Goal: Information Seeking & Learning: Learn about a topic

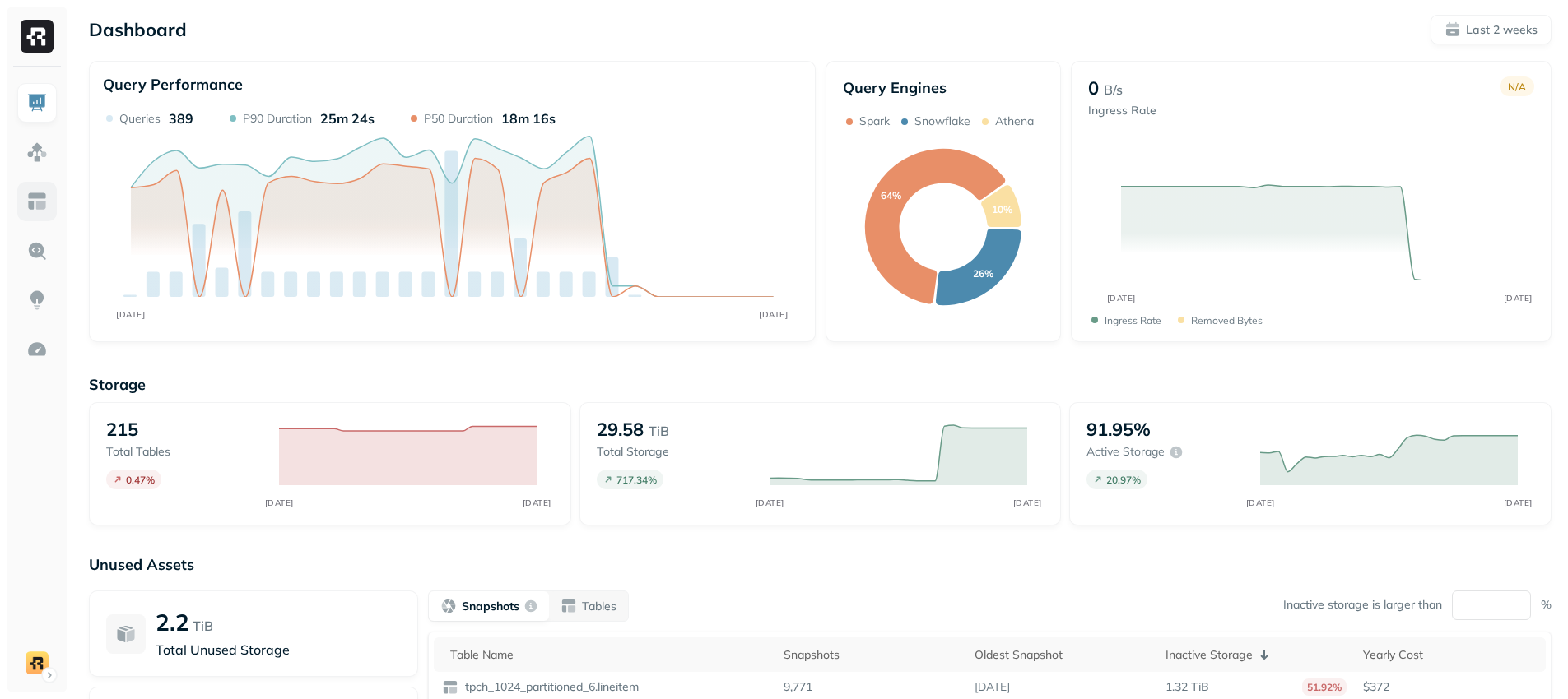
drag, startPoint x: 65, startPoint y: 190, endPoint x: 52, endPoint y: 183, distance: 14.8
click at [63, 189] on div at bounding box center [37, 379] width 61 height 626
click at [44, 190] on link at bounding box center [37, 202] width 40 height 40
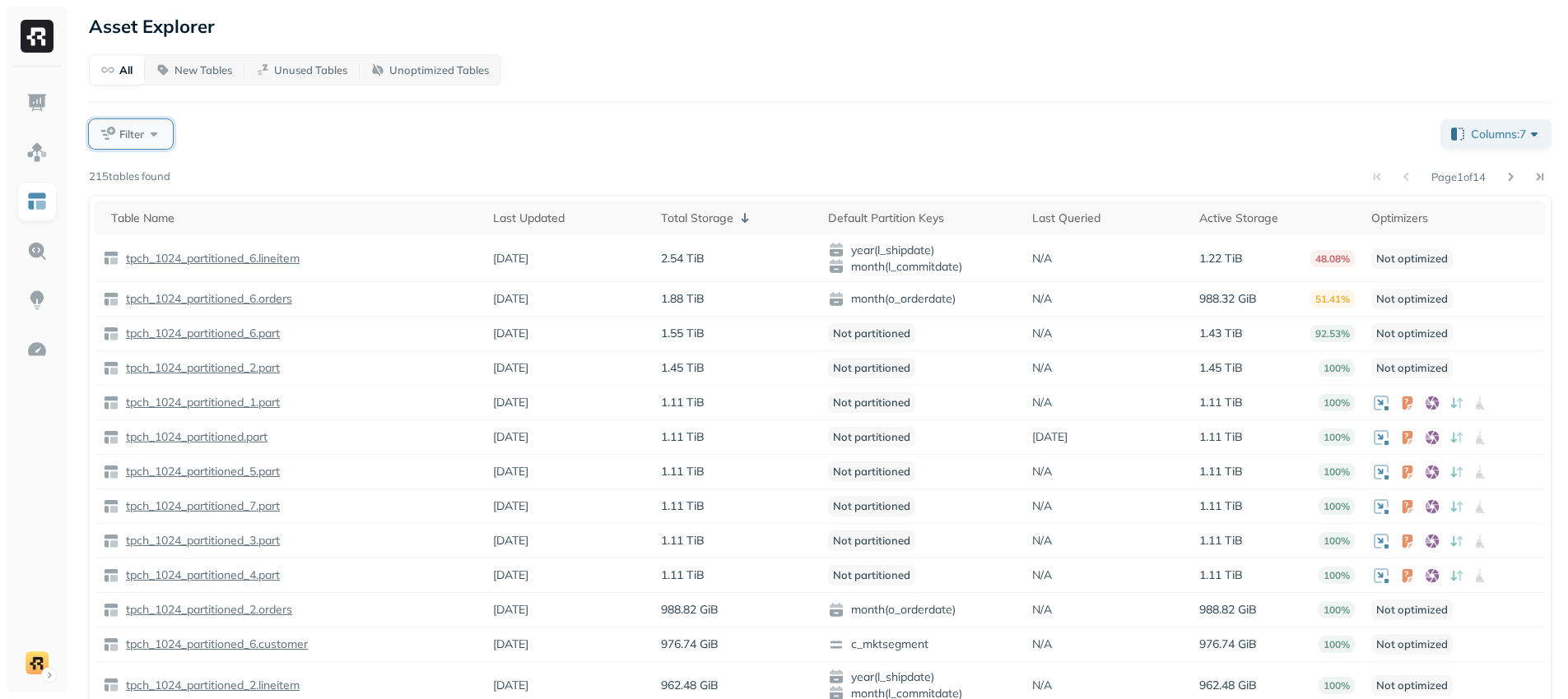
click at [165, 136] on button "Filter" at bounding box center [131, 134] width 84 height 29
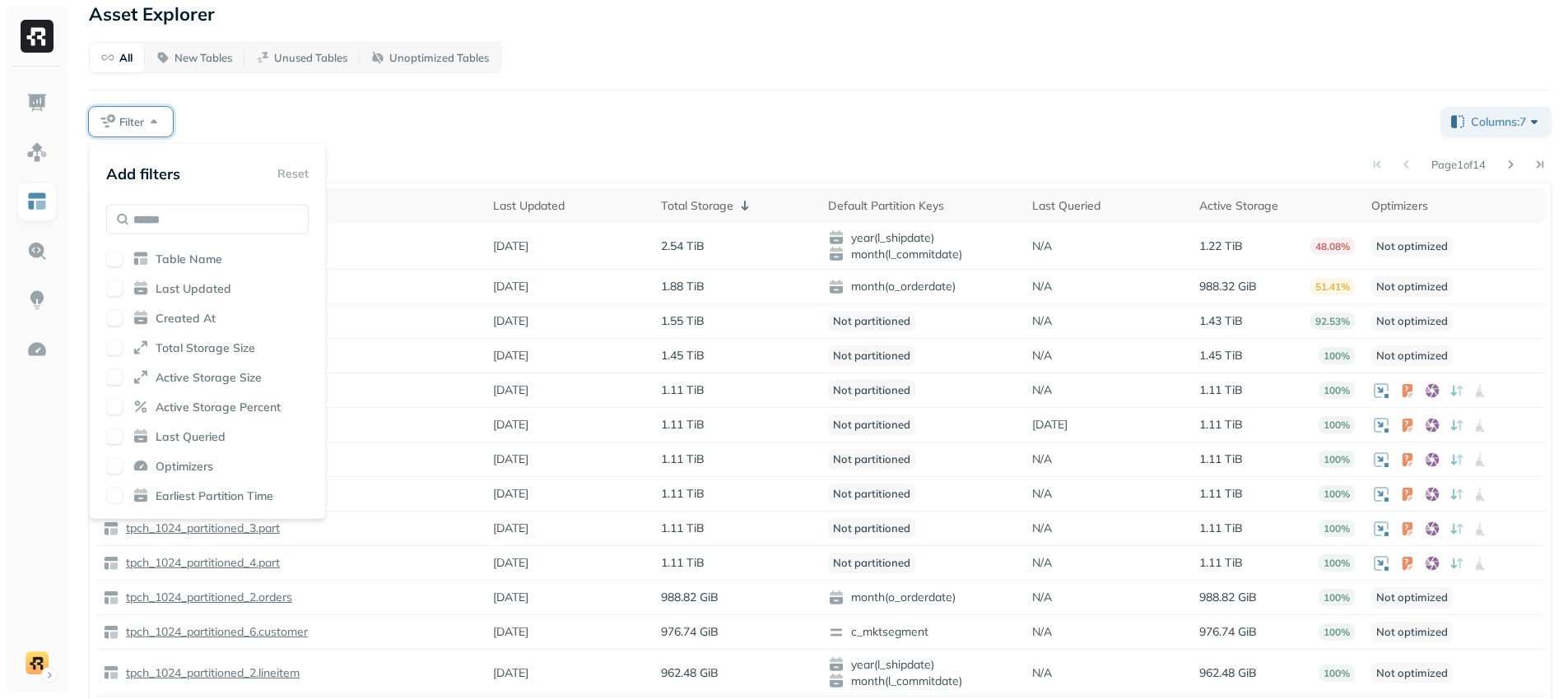
scroll to position [13, 0]
click at [192, 346] on span "Total Storage Size" at bounding box center [205, 347] width 100 height 16
click at [422, 152] on div "All New Tables Unused Tables Unoptimized Tables Filter Columns: 7 Page 1 of 14 …" at bounding box center [820, 422] width 1462 height 762
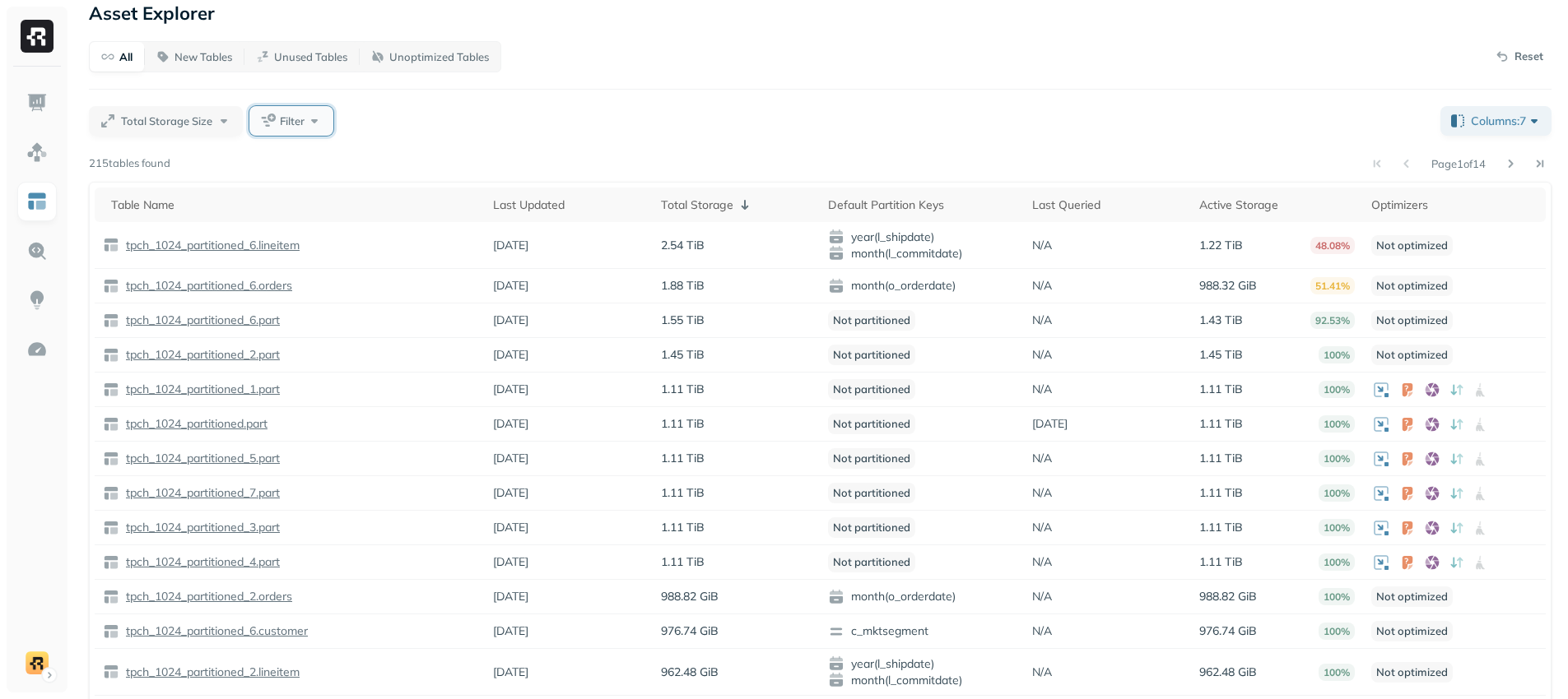
click at [295, 133] on button "Filter" at bounding box center [291, 121] width 84 height 29
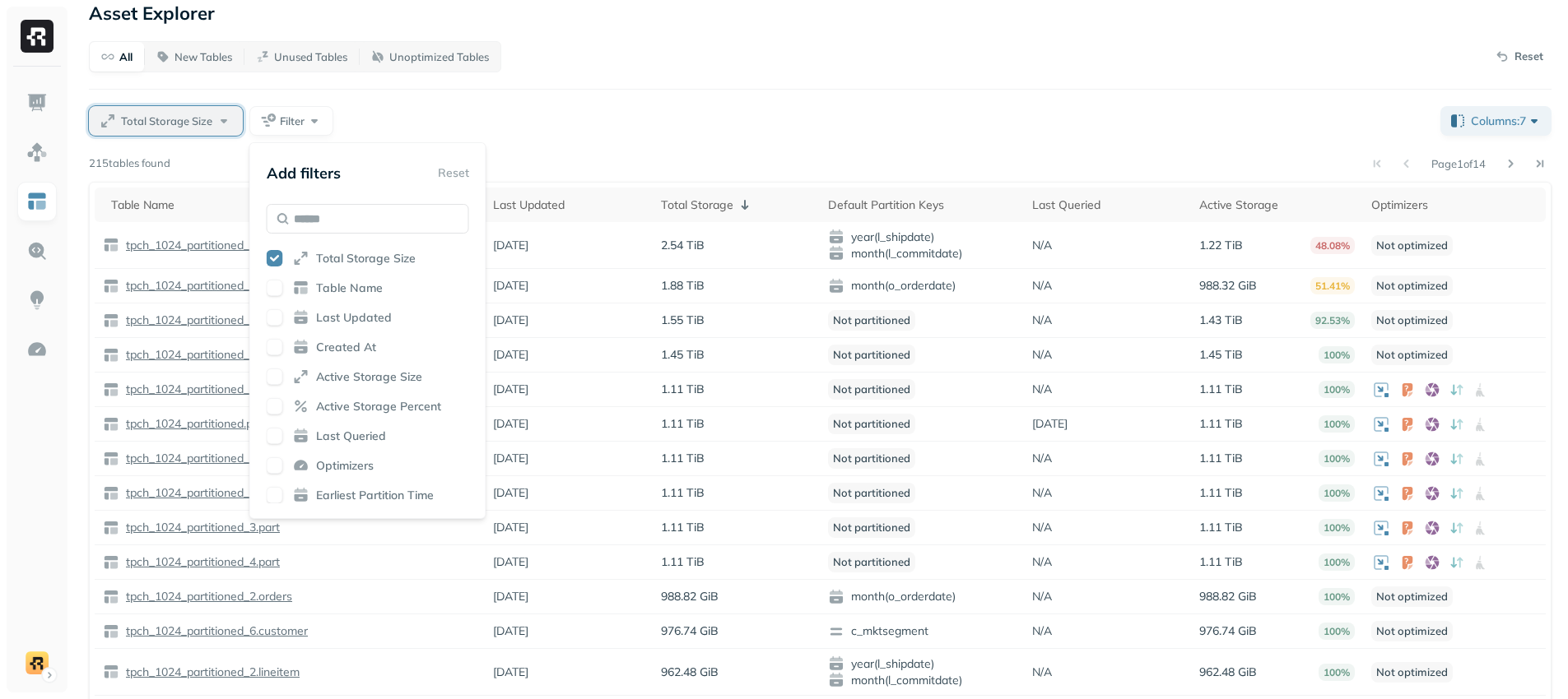
click at [223, 125] on div "Total Storage Size" at bounding box center [177, 120] width 111 height 16
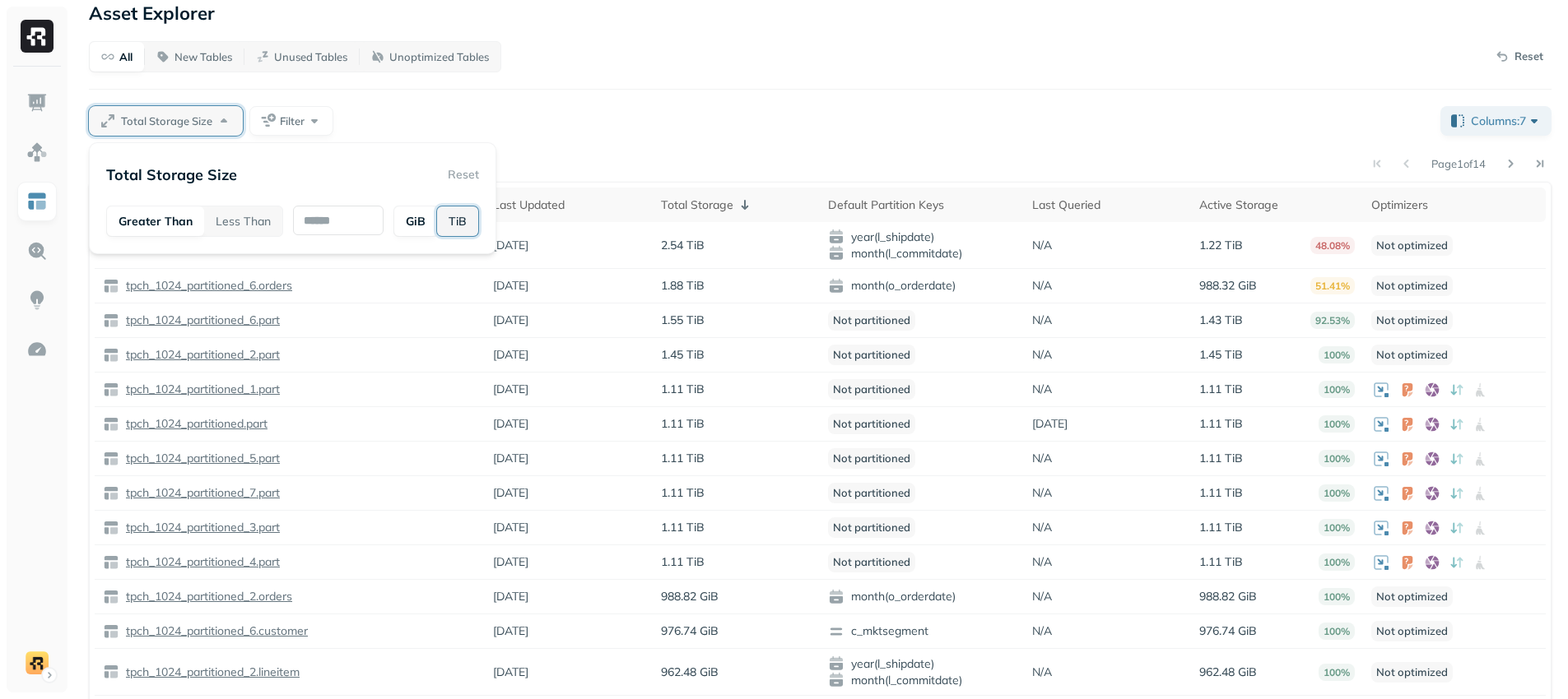
click at [463, 226] on button "TiB" at bounding box center [457, 221] width 41 height 29
click at [413, 223] on button "GiB" at bounding box center [415, 221] width 42 height 29
click at [408, 107] on div "Total Storage Size Filter" at bounding box center [758, 121] width 1338 height 29
click at [219, 128] on div "Total Storage Size" at bounding box center [177, 120] width 111 height 16
click at [326, 232] on input "text" at bounding box center [338, 220] width 90 height 29
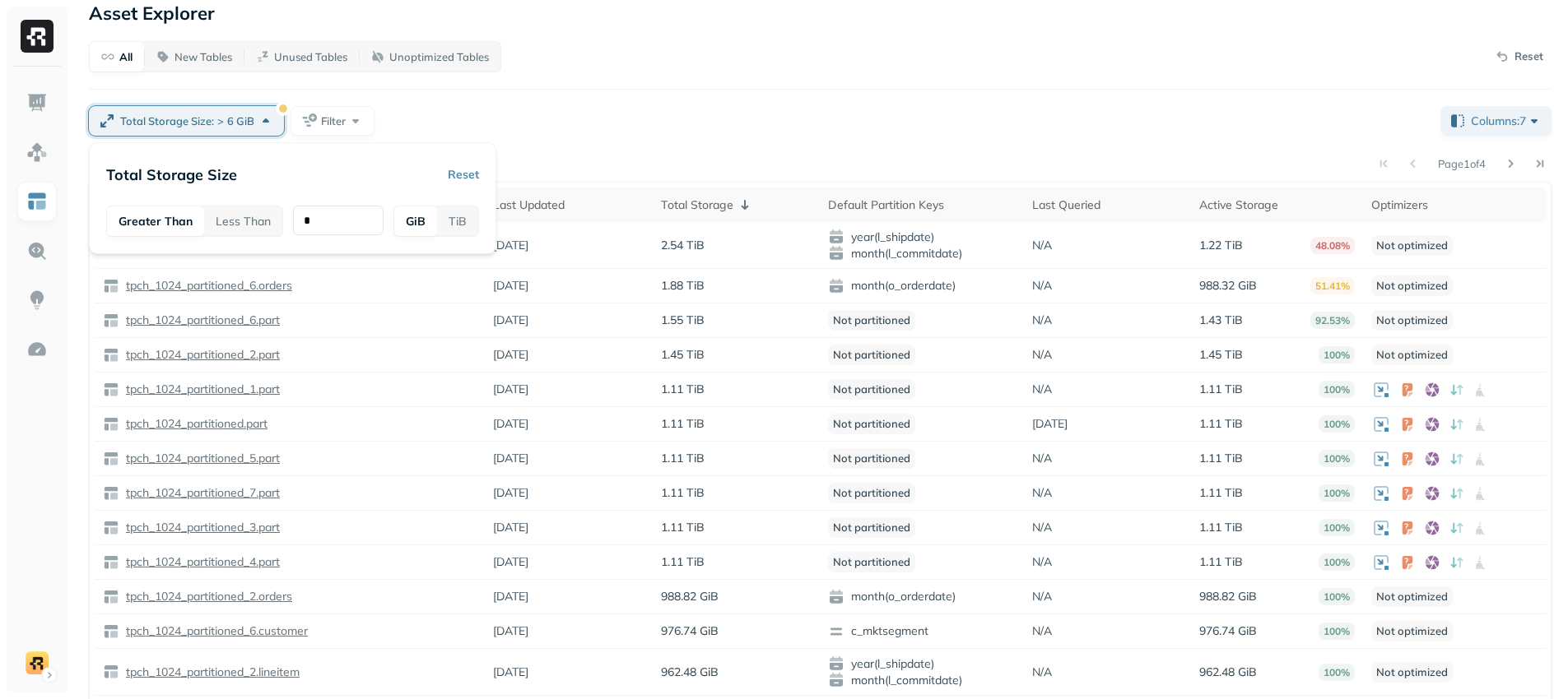
type input "*"
click at [441, 113] on div "Total Storage Size : > 6 GiB Filter" at bounding box center [758, 121] width 1338 height 29
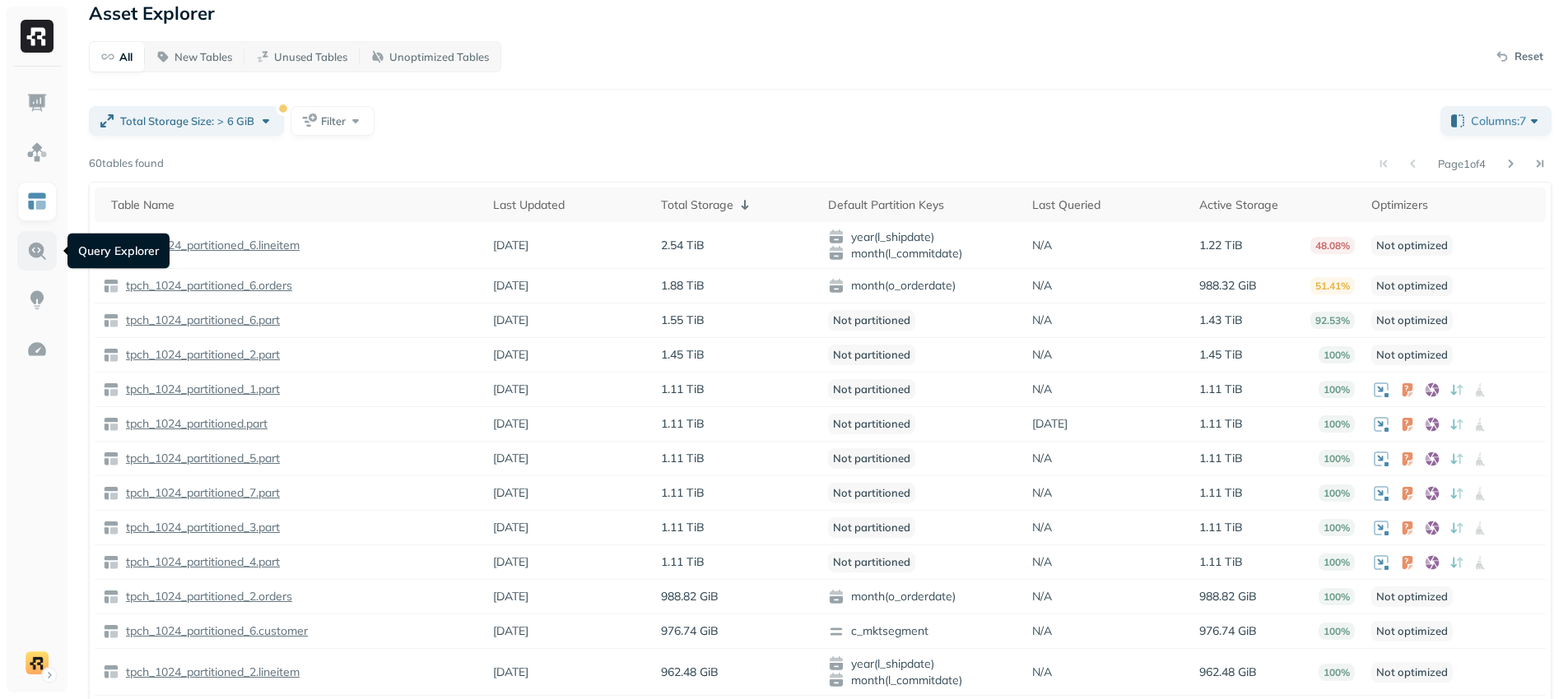
click at [28, 254] on img at bounding box center [36, 250] width 22 height 22
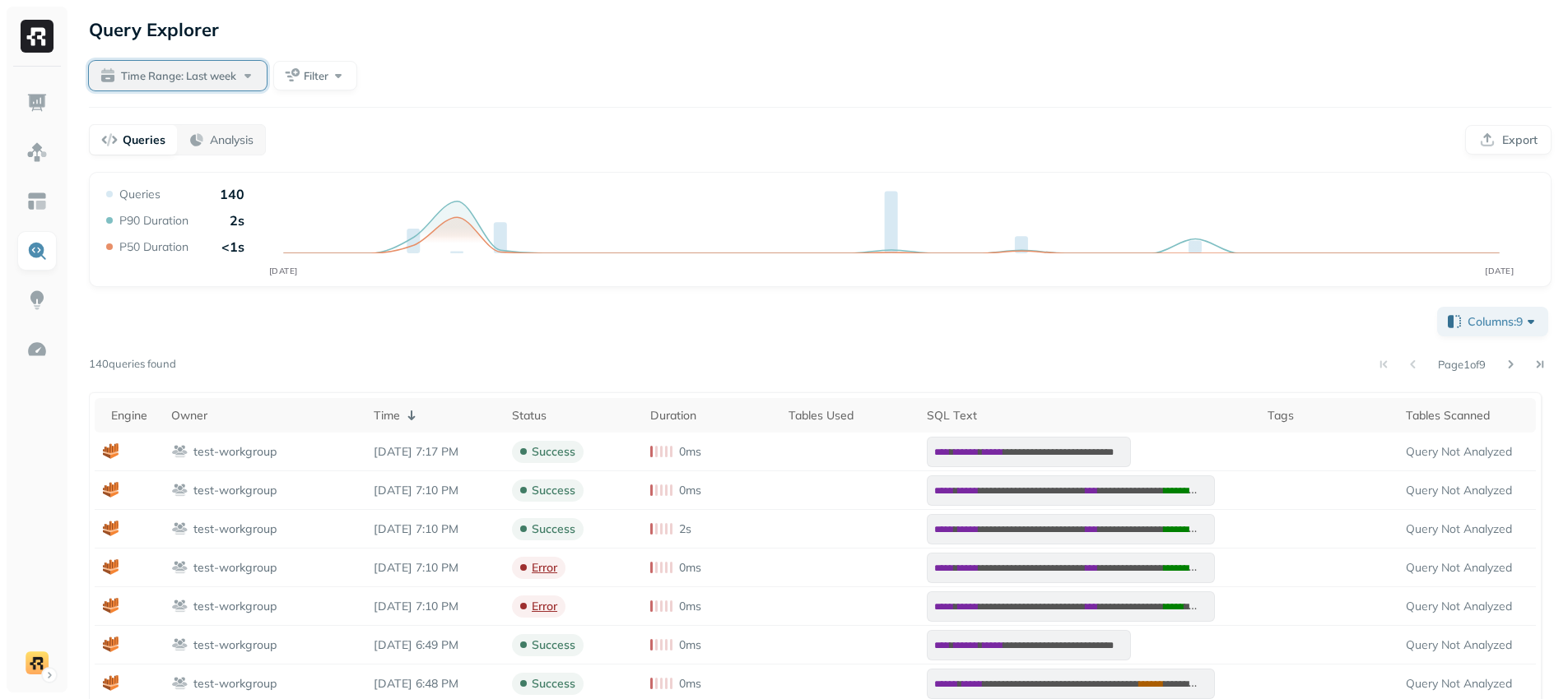
click at [249, 76] on div "Time Range: Last week" at bounding box center [189, 75] width 135 height 16
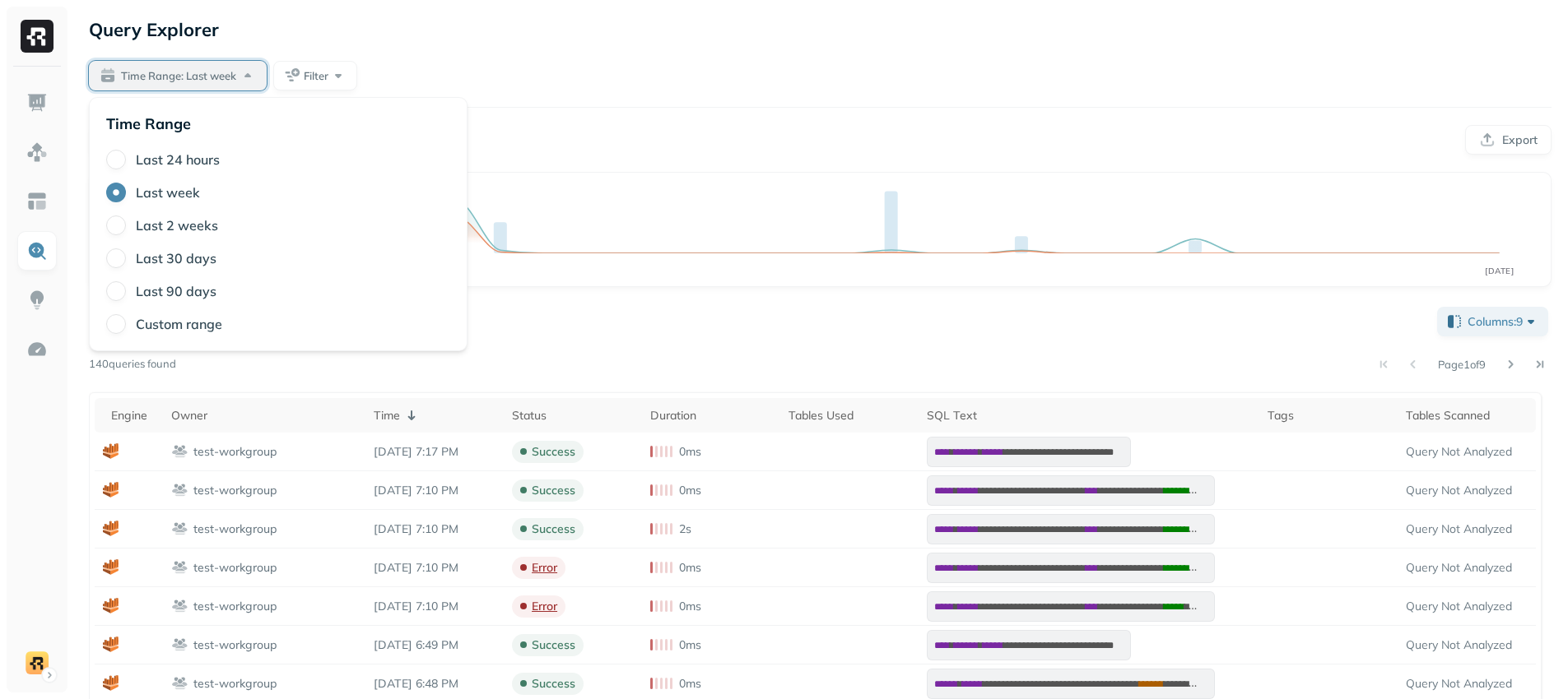
click at [248, 76] on div "Time Range: Last week" at bounding box center [189, 75] width 135 height 16
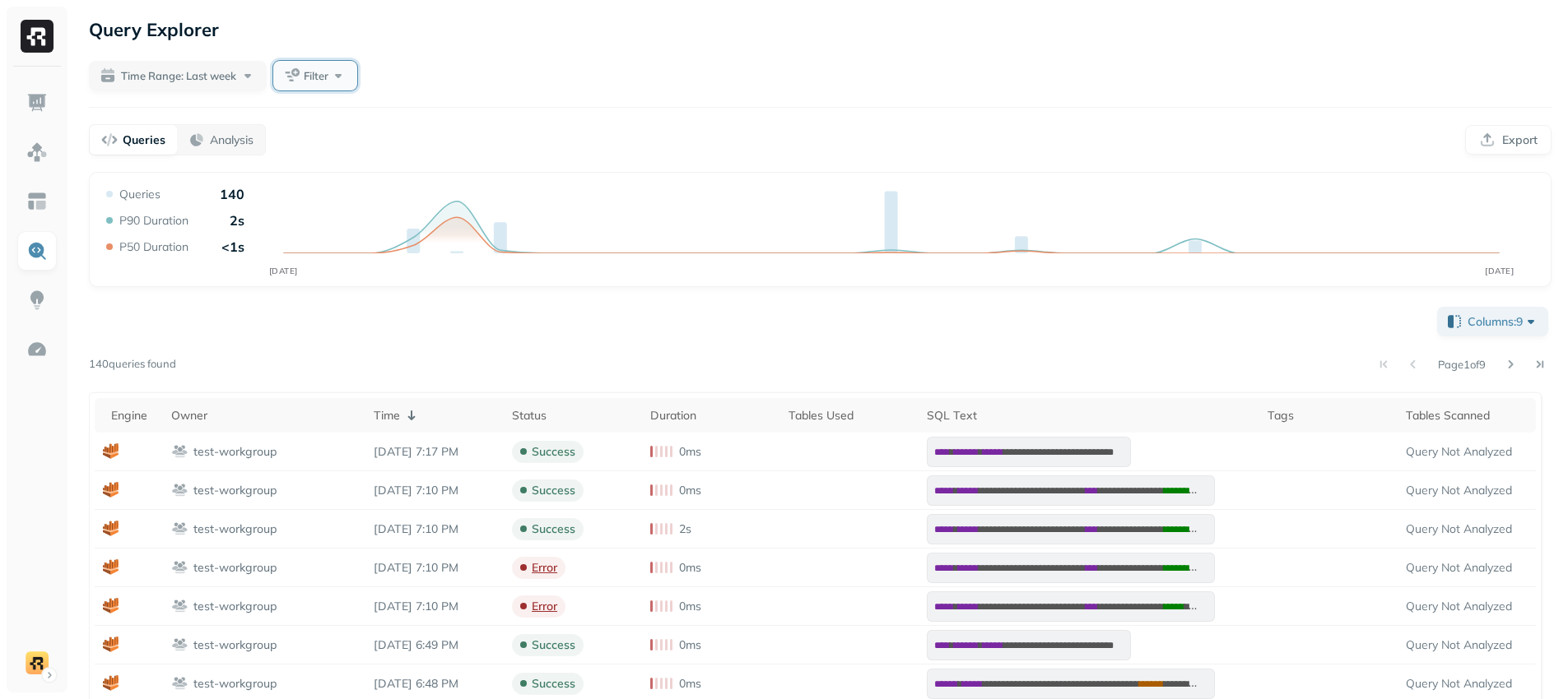
click at [340, 72] on button "Filter" at bounding box center [314, 75] width 84 height 29
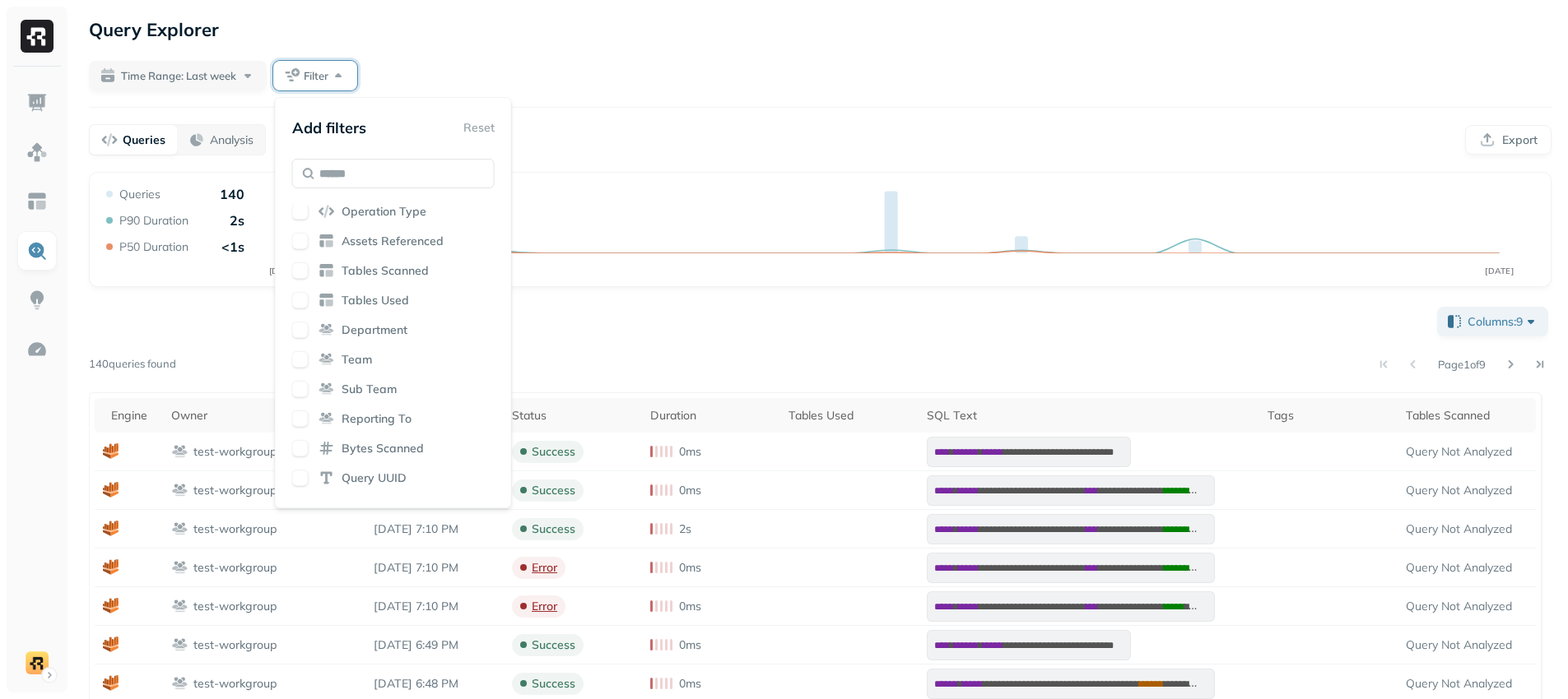
scroll to position [260, 0]
click at [301, 395] on button "button" at bounding box center [300, 397] width 16 height 16
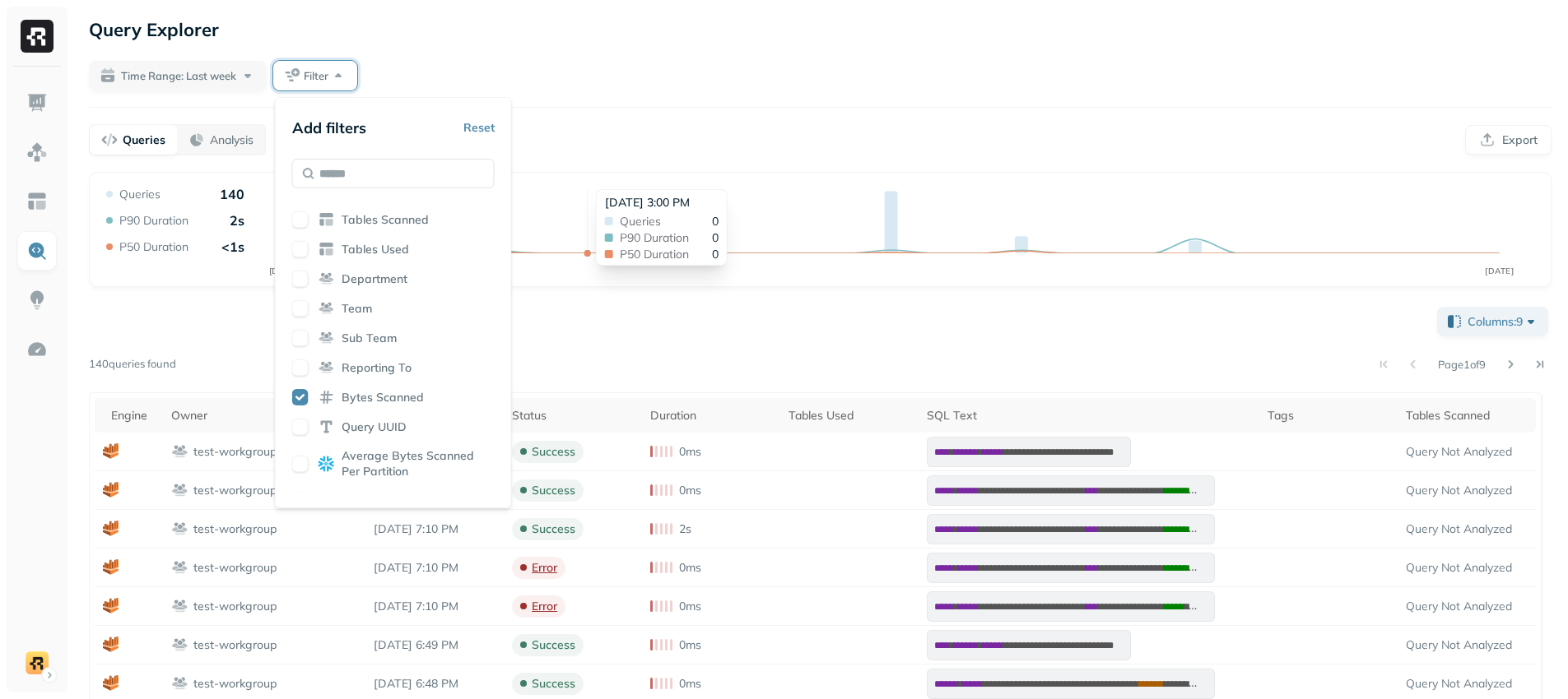
click at [598, 186] on icon "SEP [DATE]" at bounding box center [820, 236] width 1435 height 99
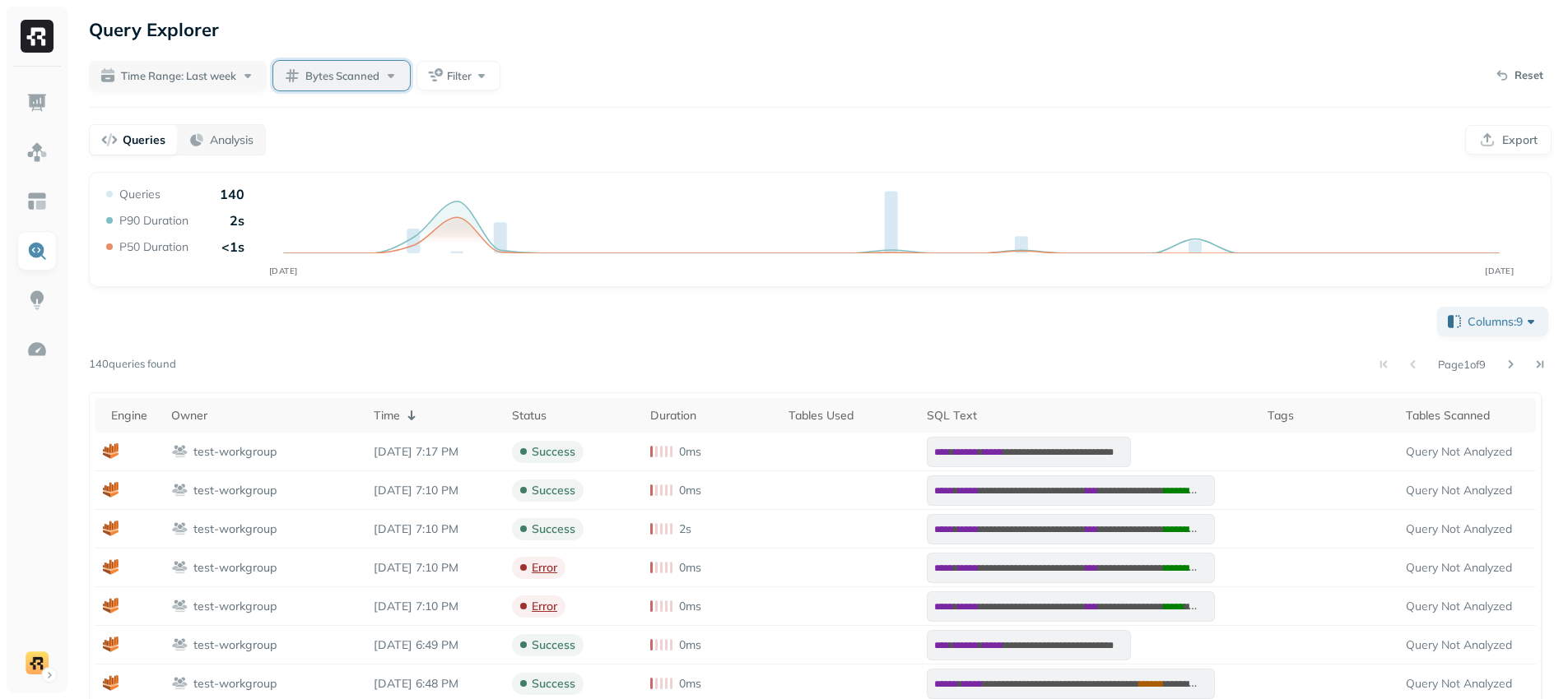
click at [327, 83] on span "Bytes Scanned" at bounding box center [341, 76] width 74 height 16
click at [403, 186] on input "text" at bounding box center [426, 176] width 125 height 29
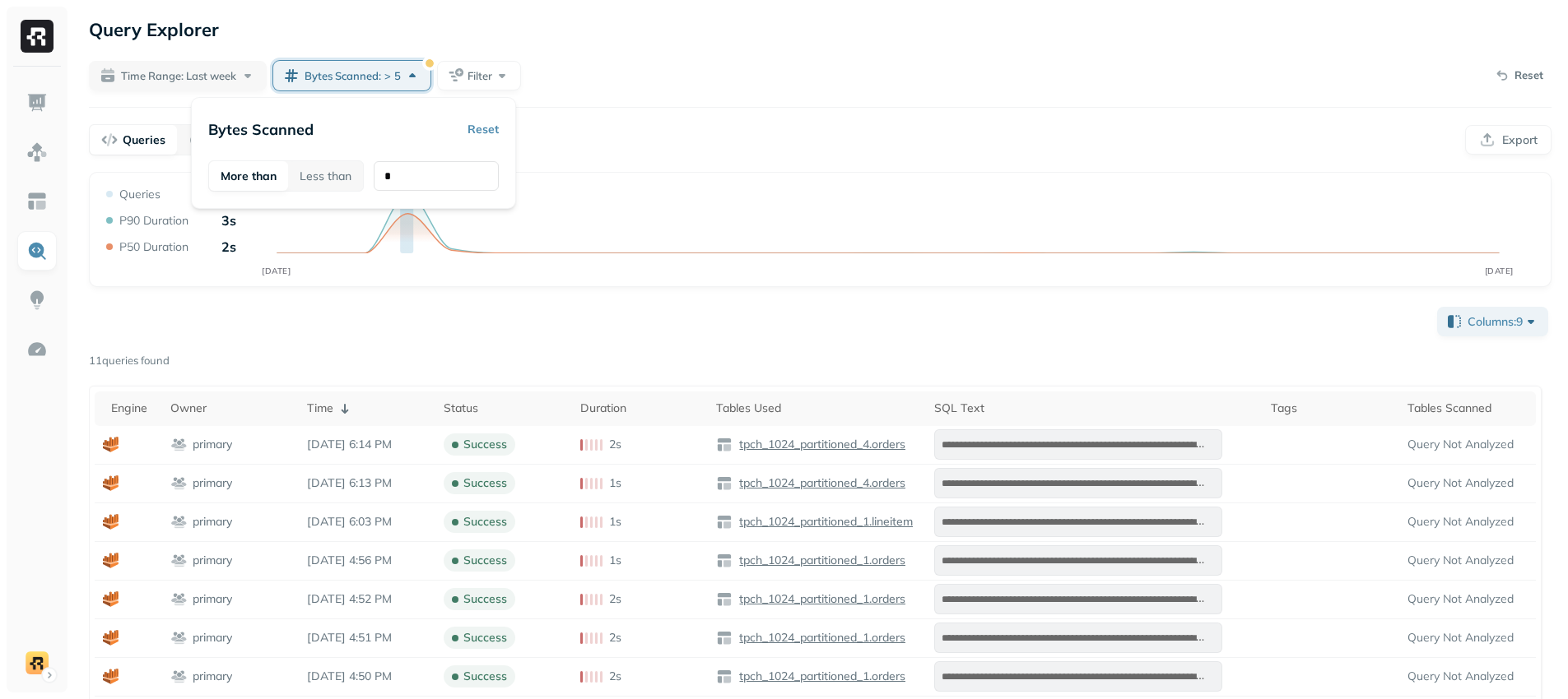
type input "*"
click at [567, 174] on div "Query Performance SEP [DATE] Queries 11 P90 Duration 3s P50 Duration 2s" at bounding box center [820, 230] width 1462 height 115
drag, startPoint x: 313, startPoint y: 68, endPoint x: 334, endPoint y: 79, distance: 23.7
click at [334, 79] on div "**********" at bounding box center [820, 436] width 1495 height 871
copy span "Bytes"
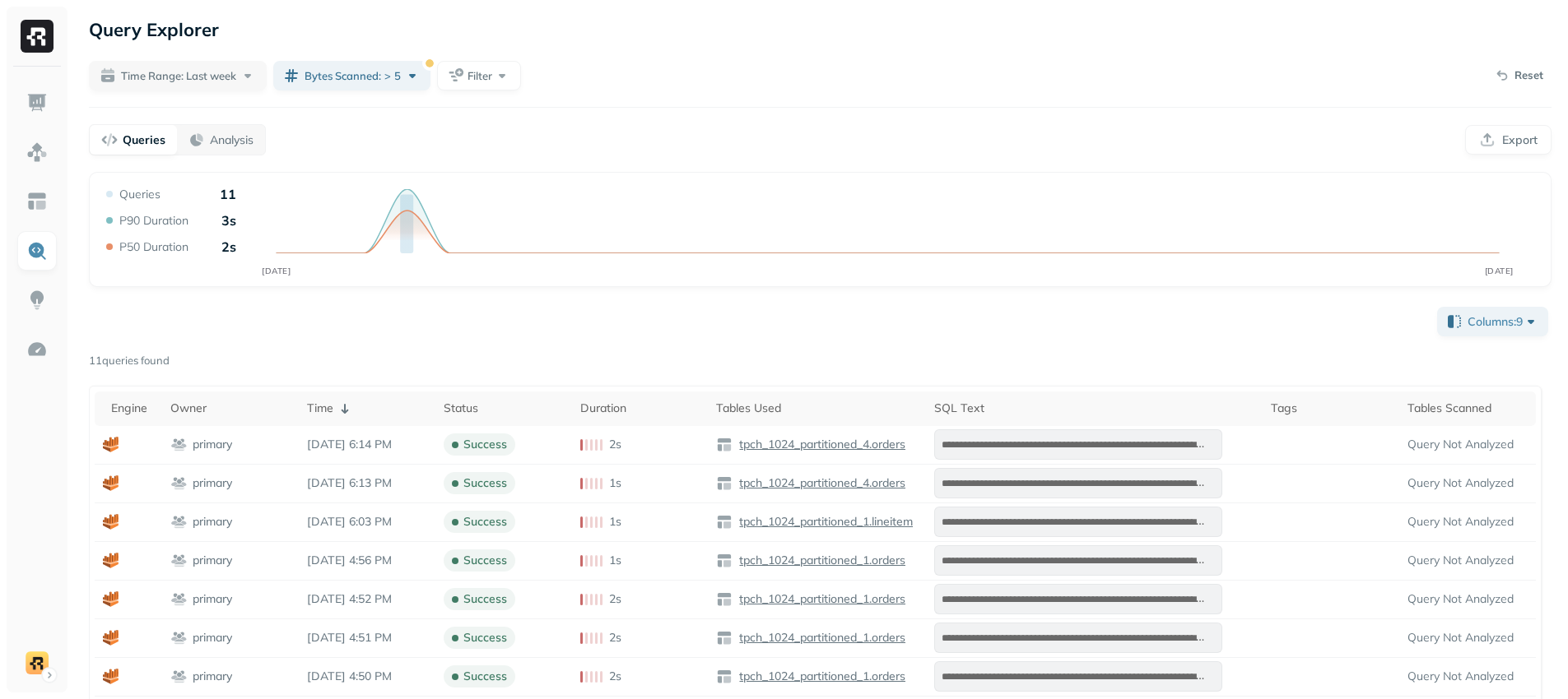
click at [784, 49] on div "**********" at bounding box center [820, 436] width 1495 height 871
